Goal: Task Accomplishment & Management: Use online tool/utility

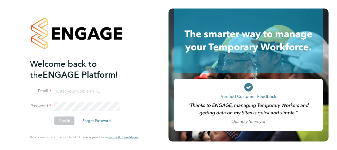
click at [106, 89] on input at bounding box center [86, 91] width 65 height 10
type input "Cleopatra.Thomas-Richards@justice.gov.uk"
click at [97, 111] on li "Password" at bounding box center [81, 108] width 103 height 15
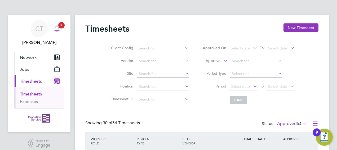
click at [57, 33] on div "Main navigation" at bounding box center [57, 28] width 11 height 11
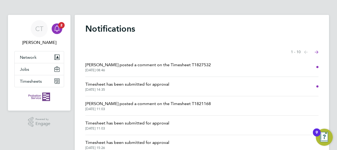
click at [130, 71] on span "24 Sep 2025, 08:46" at bounding box center [148, 70] width 126 height 4
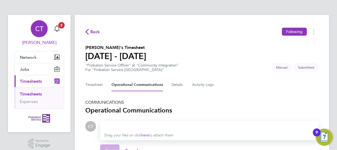
click at [63, 31] on link "CT Cleopatra Thomas-Richards" at bounding box center [39, 32] width 50 height 25
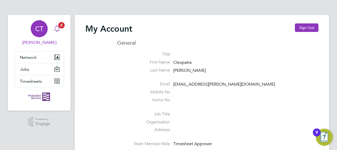
click at [60, 26] on span "2" at bounding box center [61, 25] width 6 height 6
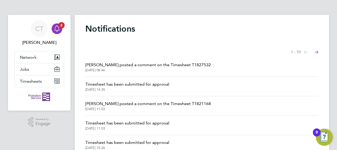
click at [108, 87] on span "Timesheet has been submitted for approval" at bounding box center [127, 84] width 84 height 6
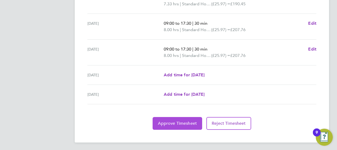
click at [189, 119] on button "Approve Timesheet" at bounding box center [178, 123] width 50 height 13
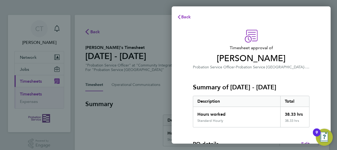
scroll to position [104, 0]
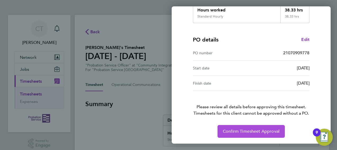
click at [238, 129] on span "Confirm Timesheet Approval" at bounding box center [251, 130] width 57 height 5
